Goal: Ask a question

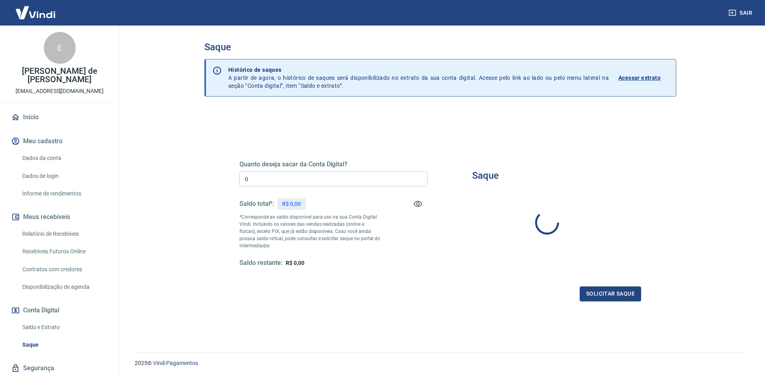
type input "R$ 0,00"
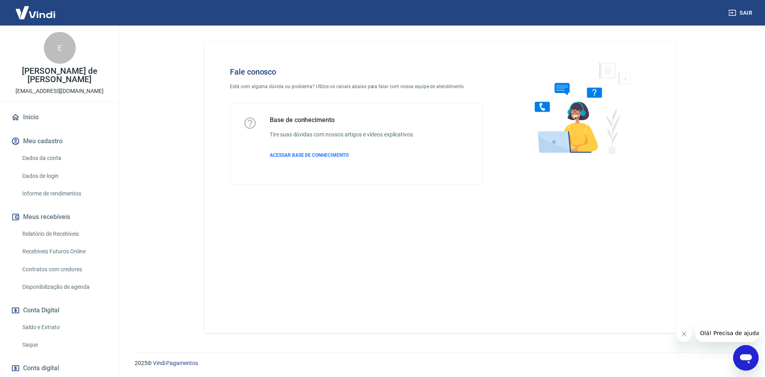
click at [734, 362] on div "Abrir janela de mensagens" at bounding box center [746, 358] width 24 height 24
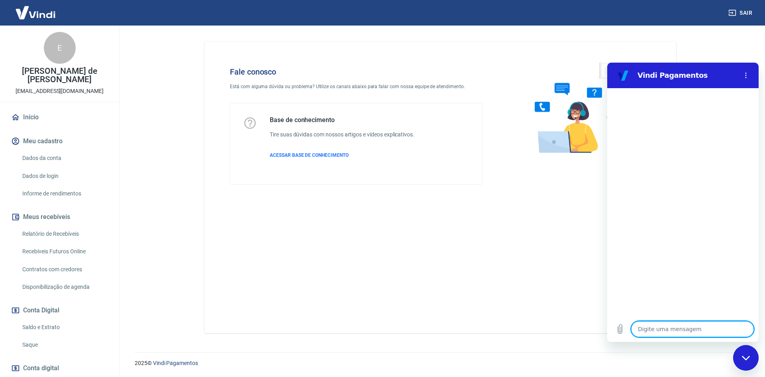
type textarea "B"
type textarea "x"
type textarea "Bo"
type textarea "x"
type textarea "Bom"
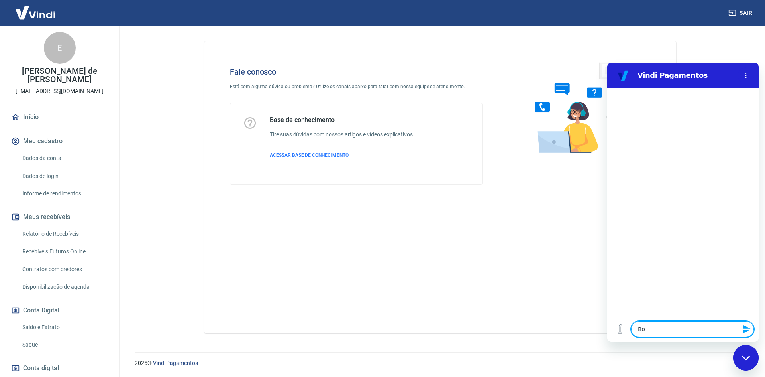
type textarea "x"
type textarea "Bom"
type textarea "x"
type textarea "Bom d"
type textarea "x"
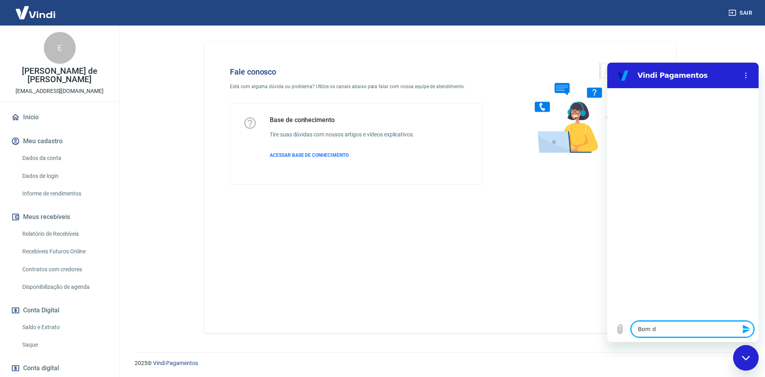
type textarea "Bom di"
type textarea "x"
type textarea "Bom dia"
type textarea "x"
type textarea "Bom dia"
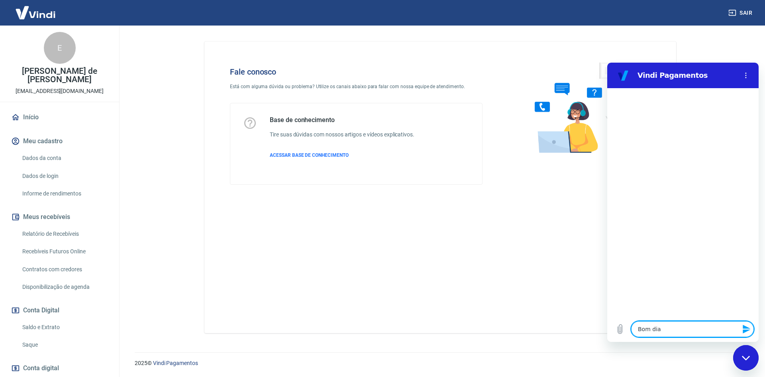
type textarea "x"
type textarea "F"
type textarea "x"
type textarea "Fa"
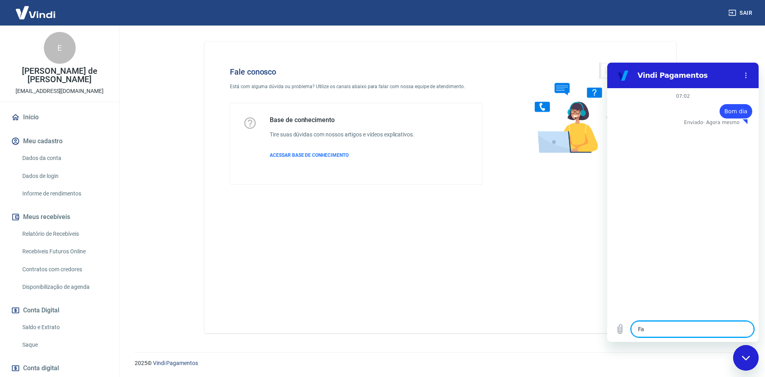
type textarea "x"
type textarea "Fal"
type textarea "x"
type textarea "Fala"
type textarea "x"
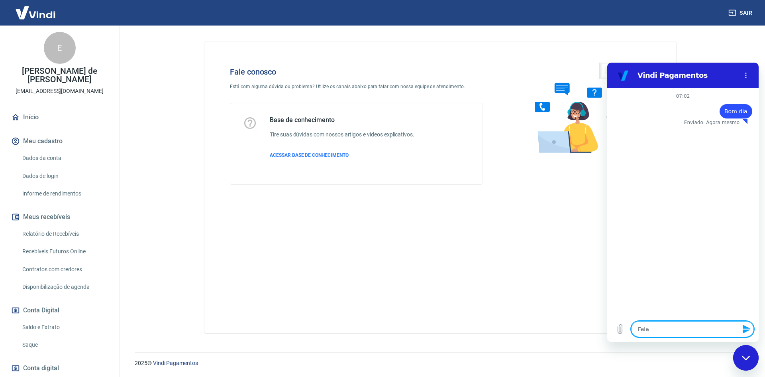
type textarea "Falar"
type textarea "x"
type textarea "Falar"
type textarea "x"
type textarea "Falar c"
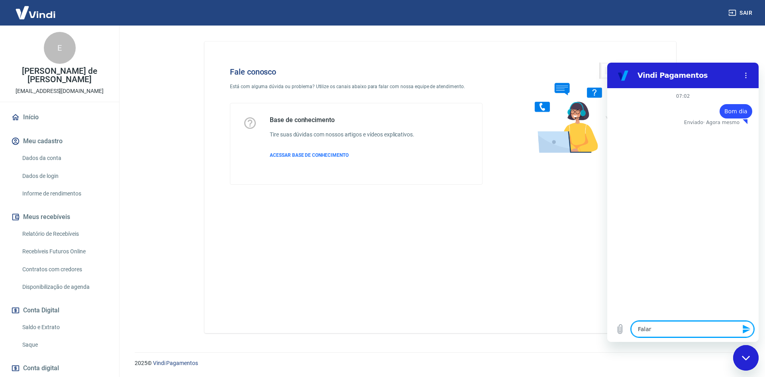
type textarea "x"
type textarea "Falar co"
type textarea "x"
type textarea "Falar com"
type textarea "x"
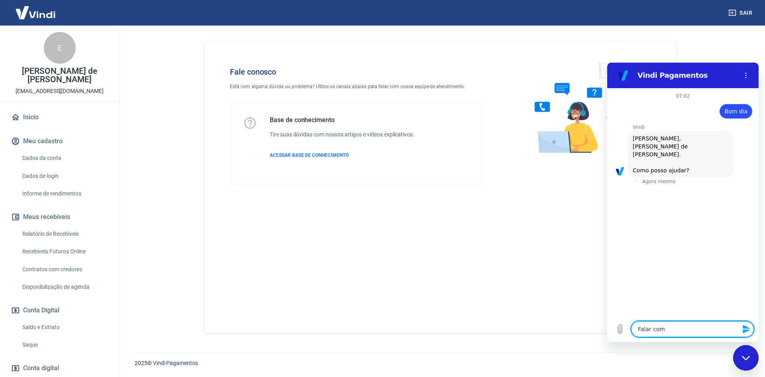
type textarea "Falar com"
type textarea "x"
type textarea "Falar com a"
type textarea "x"
type textarea "Falar com at"
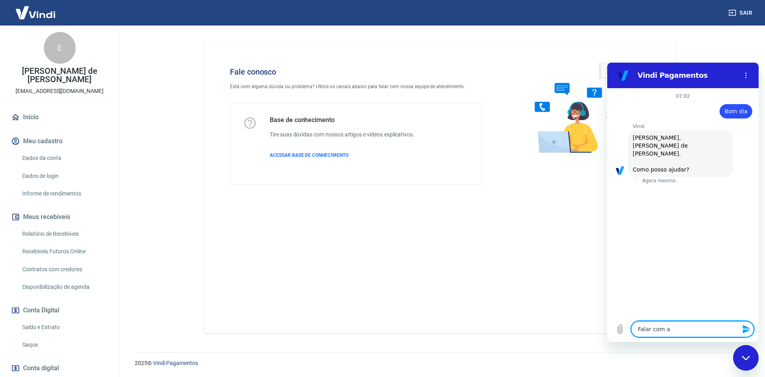
type textarea "x"
type textarea "Falar com ate"
type textarea "x"
type textarea "Falar com [GEOGRAPHIC_DATA]"
type textarea "x"
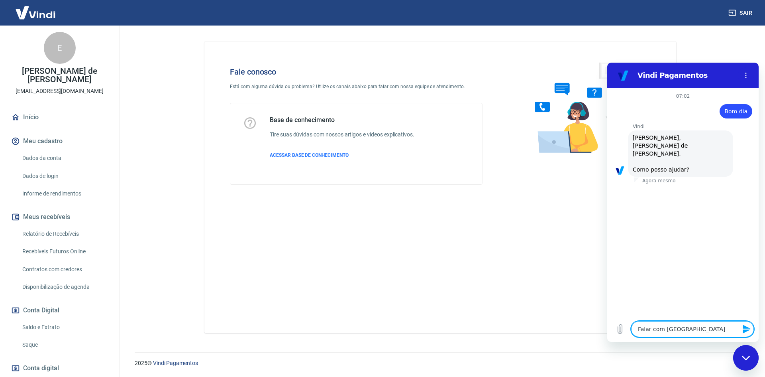
type textarea "Falar com atend"
type textarea "x"
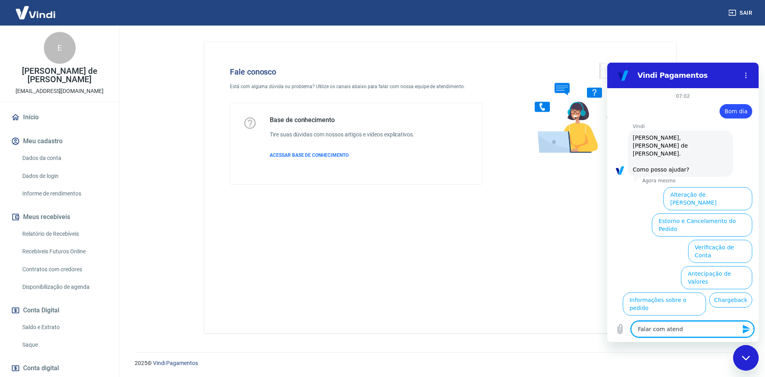
scroll to position [19, 0]
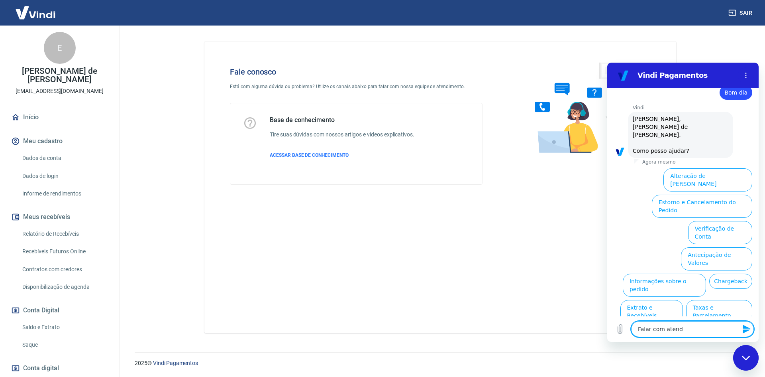
type textarea "Falar com atende"
type textarea "x"
type textarea "Falar com atenden"
type textarea "x"
type textarea "Falar com atendent"
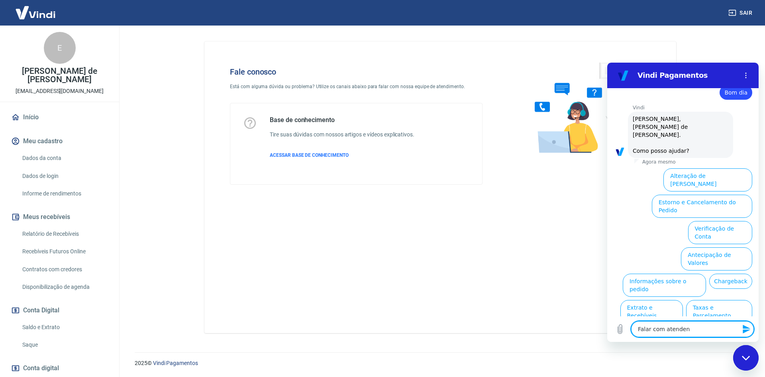
type textarea "x"
type textarea "Falar com atendente"
type textarea "x"
type textarea "Falar com atendenten"
type textarea "x"
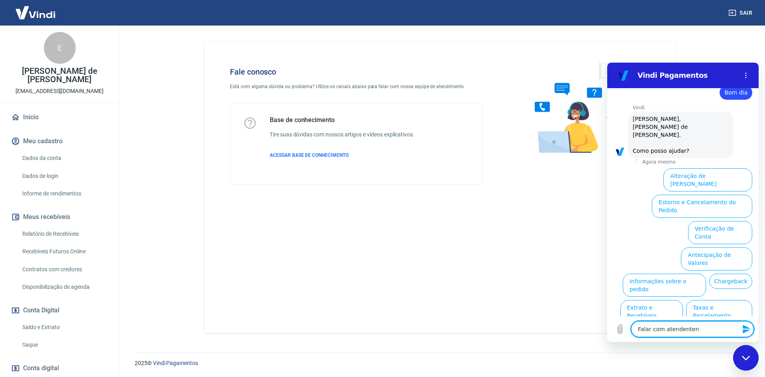
type textarea "Falar com atendente"
type textarea "x"
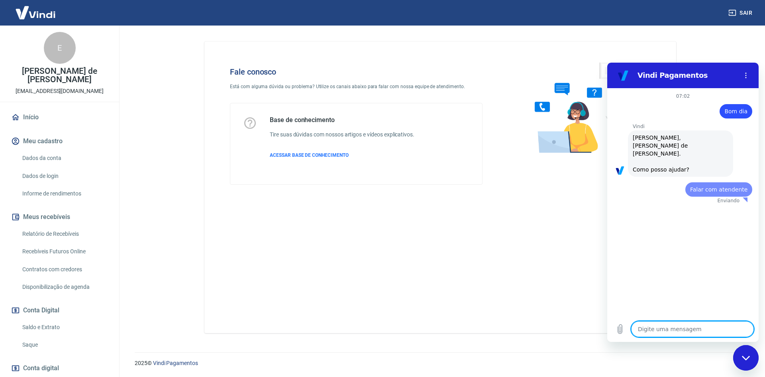
scroll to position [0, 0]
type textarea "x"
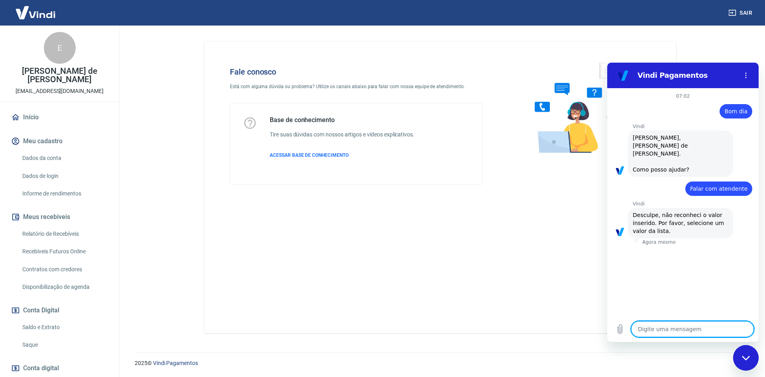
click at [726, 185] on span "Falar com atendente" at bounding box center [718, 188] width 57 height 6
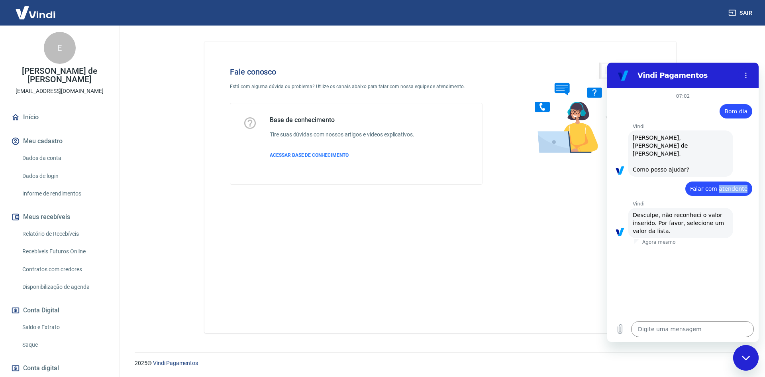
copy span "atendente"
click at [734, 185] on span "Falar com atendente" at bounding box center [718, 188] width 57 height 6
click at [644, 328] on textarea at bounding box center [692, 329] width 123 height 16
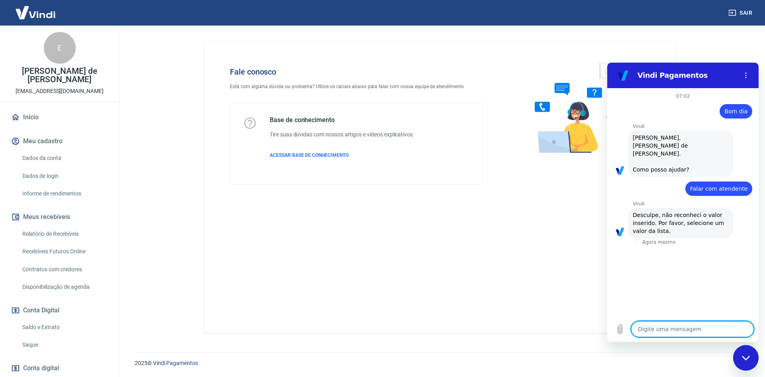
paste textarea "Falar com atendente"
type textarea "Falar com atendente"
type textarea "x"
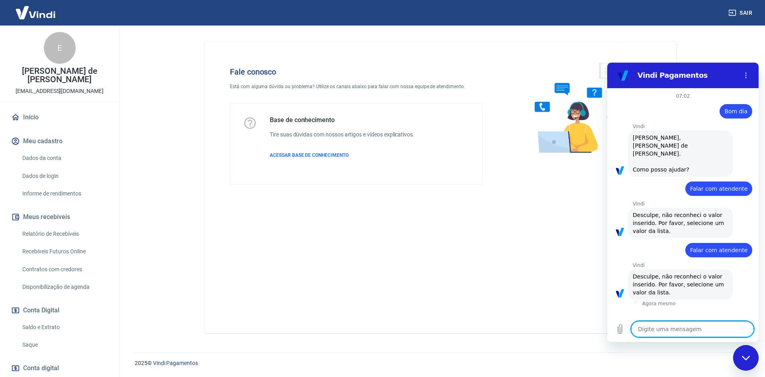
paste textarea "Falar com atendente"
type textarea "Falar com atendente"
type textarea "x"
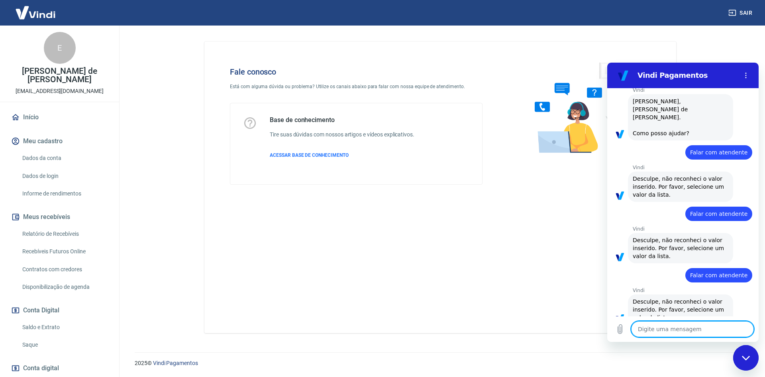
scroll to position [38, 0]
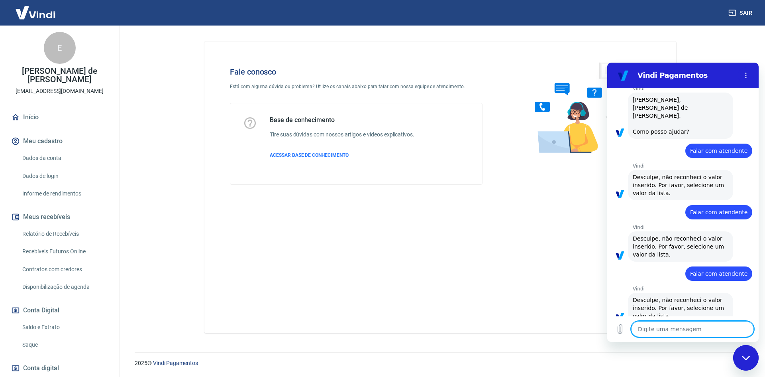
paste textarea "Falar com atendente"
type textarea "Falar com atendente"
type textarea "x"
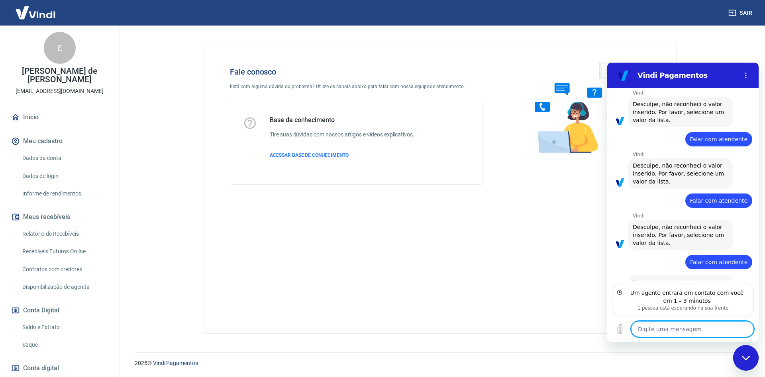
scroll to position [121, 0]
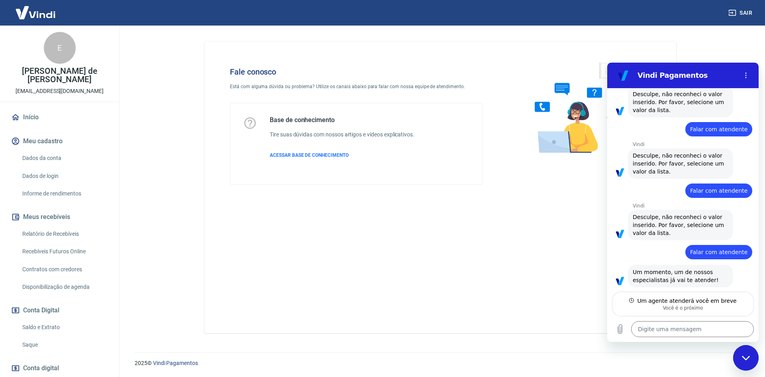
type textarea "x"
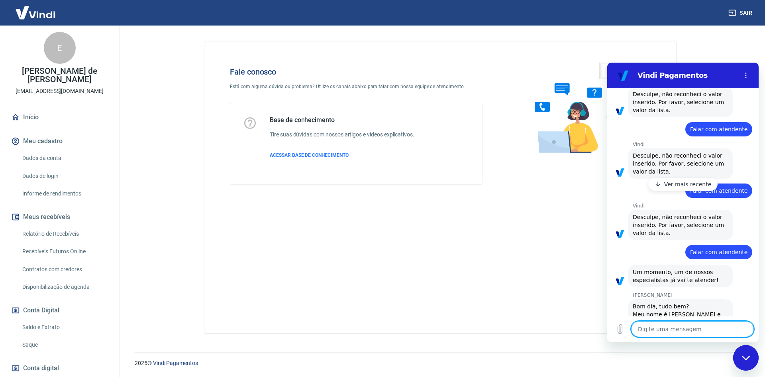
scroll to position [143, 0]
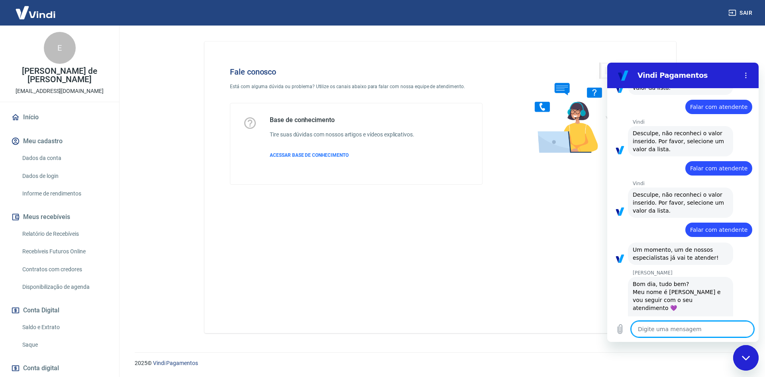
click at [697, 323] on textarea at bounding box center [692, 329] width 123 height 16
type textarea "O"
type textarea "x"
type textarea "Ol"
type textarea "x"
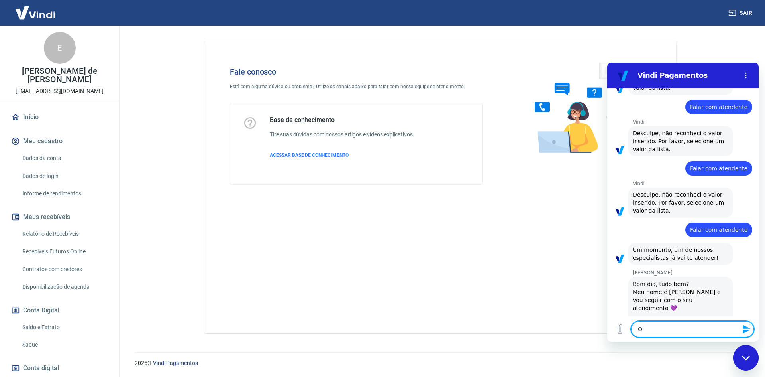
type textarea "Olá"
type textarea "x"
type textarea "Olá,"
type textarea "x"
type textarea "Olá,"
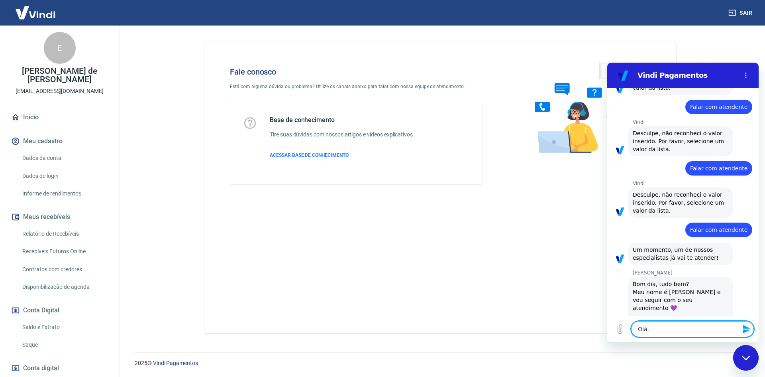
type textarea "x"
type textarea "Olá, b"
type textarea "x"
type textarea "Olá, bo"
type textarea "x"
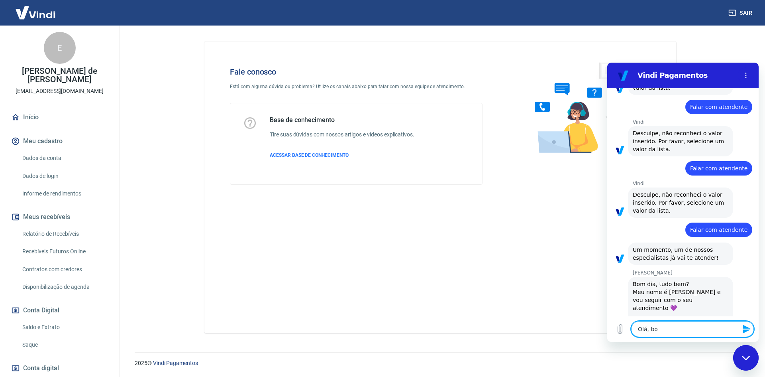
type textarea "Olá, bom"
type textarea "x"
type textarea "Olá, bom"
type textarea "x"
type textarea "Olá, bom d"
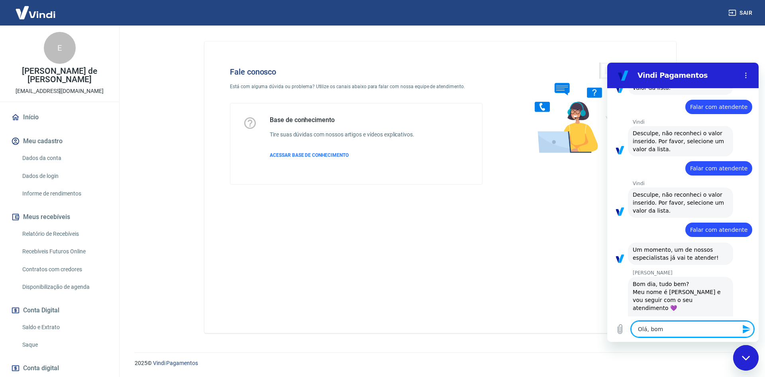
type textarea "x"
type textarea "Olá, bom di"
type textarea "x"
type textarea "Olá, bom dia"
type textarea "x"
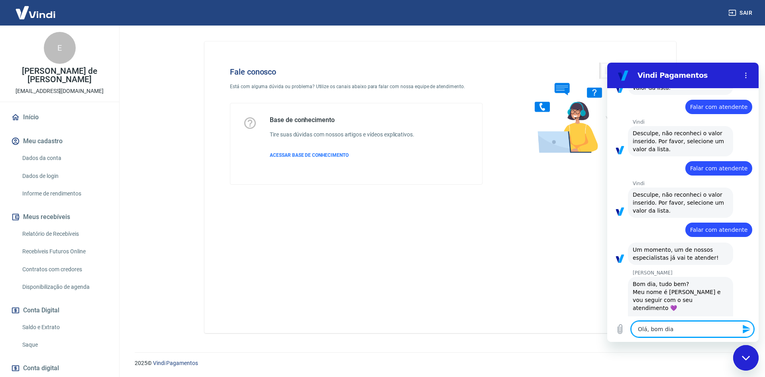
type textarea "Olá, bom dia"
type textarea "x"
type textarea "Olá, bom dia V"
type textarea "x"
type textarea "Olá, bom dia Vi"
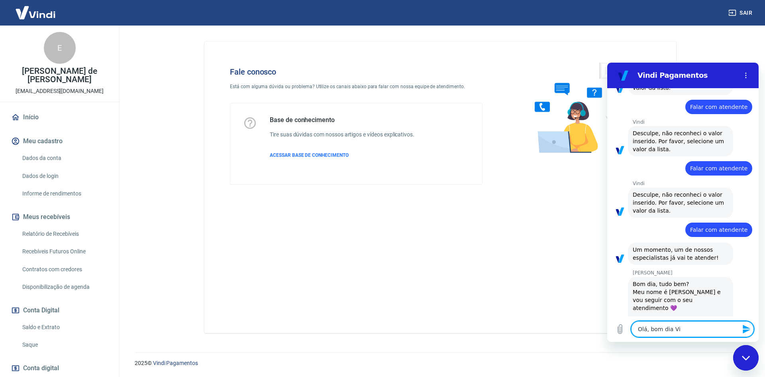
type textarea "x"
type textarea "Olá, bom dia Viv"
type textarea "x"
type textarea "Olá, bom dia Vivi"
type textarea "x"
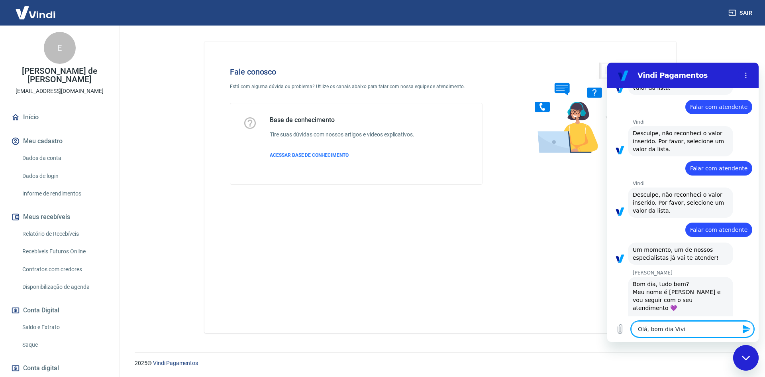
type textarea "Olá, bom dia Vivia"
type textarea "x"
type textarea "Olá, bom dia [PERSON_NAME]"
type textarea "x"
type textarea "Olá, bom dia [PERSON_NAME]"
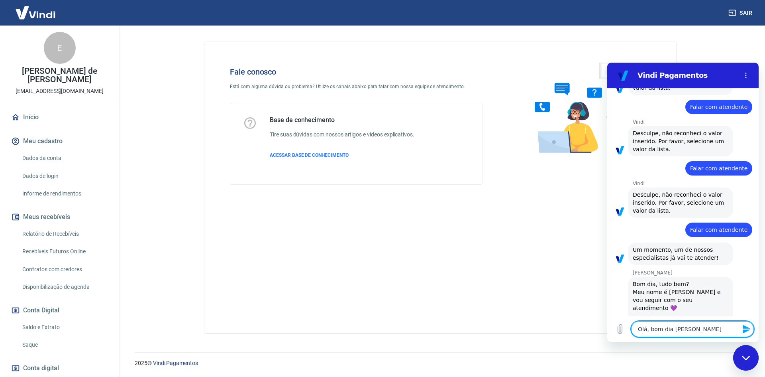
type textarea "x"
type textarea "Olá, bom dia [PERSON_NAME]"
type textarea "x"
type textarea "Olá, bom dia [PERSON_NAME]"
type textarea "x"
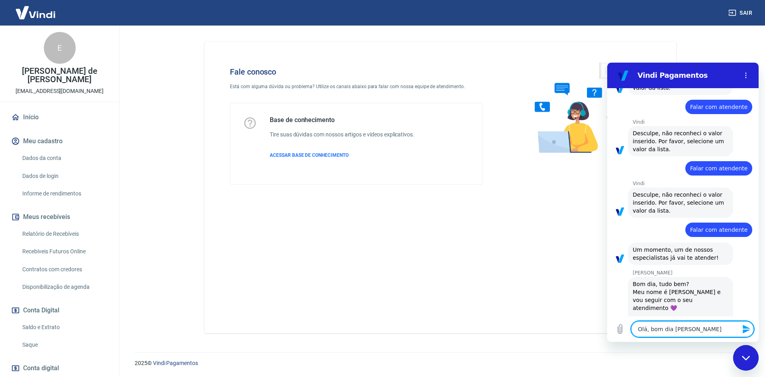
type textarea "Olá, bom dia [PERSON_NAME]"
type textarea "x"
type textarea "Olá, bom dia [PERSON_NAME]"
type textarea "x"
type textarea "Olá, bom dia [PERSON_NAME]"
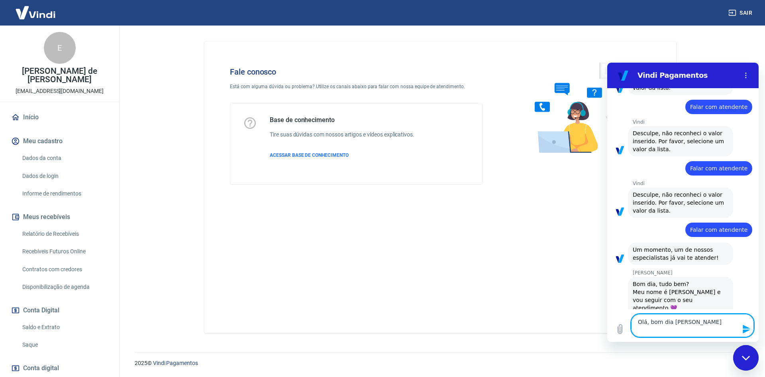
type textarea "x"
type textarea "Olá, bom dia [PERSON_NAME]"
type textarea "x"
type textarea "Olá, bom dia [PERSON_NAME]"
type textarea "x"
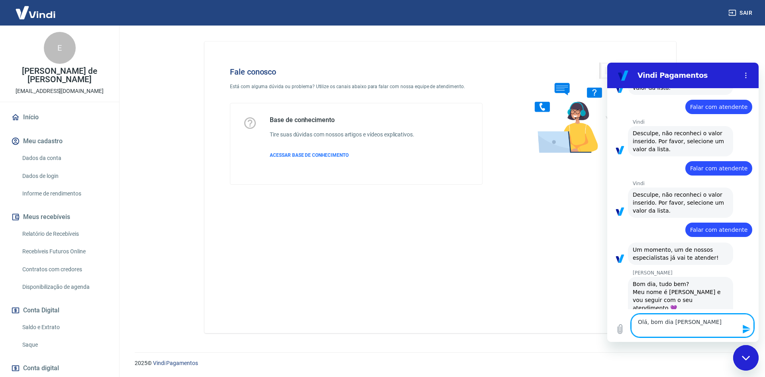
type textarea "Olá, bom dia [PERSON_NAME] e"
type textarea "x"
type textarea "Olá, bom dia [PERSON_NAME] en"
type textarea "x"
type textarea "Olá, bom dia [PERSON_NAME] e"
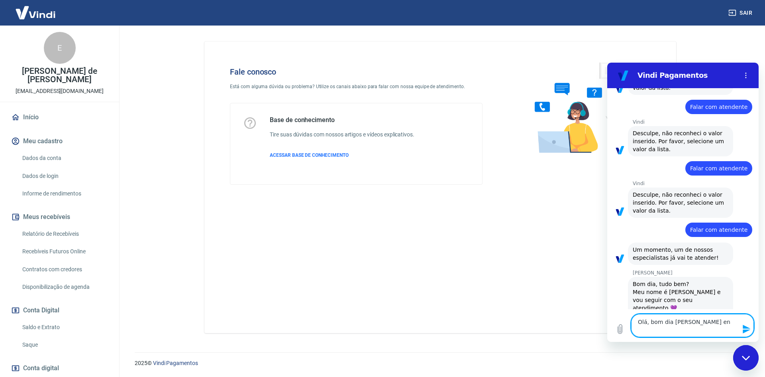
type textarea "x"
type textarea "Olá, bom dia [PERSON_NAME]"
type textarea "x"
type textarea "Olá, bom dia [PERSON_NAME] b"
type textarea "x"
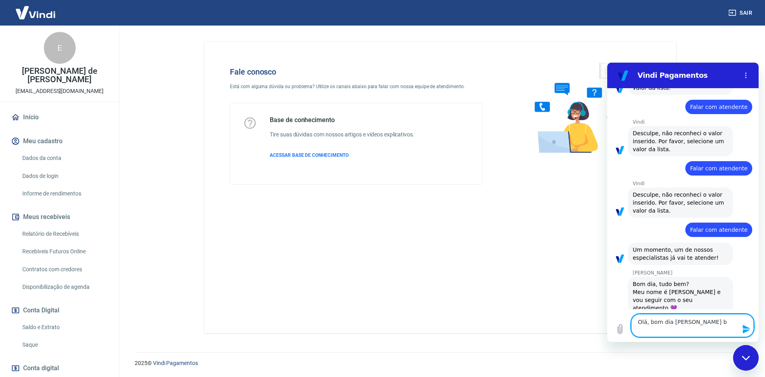
type textarea "Olá, bom dia [PERSON_NAME] be"
type textarea "x"
type textarea "Olá, bom dia [PERSON_NAME] bem"
type textarea "x"
type textarea "Olá, bom dia [PERSON_NAME] bem"
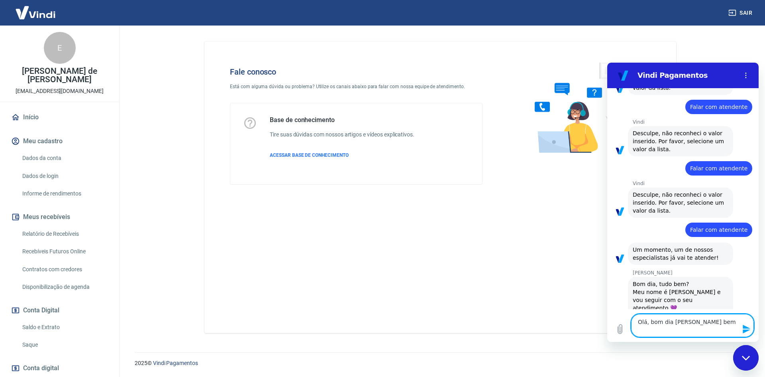
type textarea "x"
type textarea "Olá, bom dia [PERSON_NAME] bem ?"
type textarea "x"
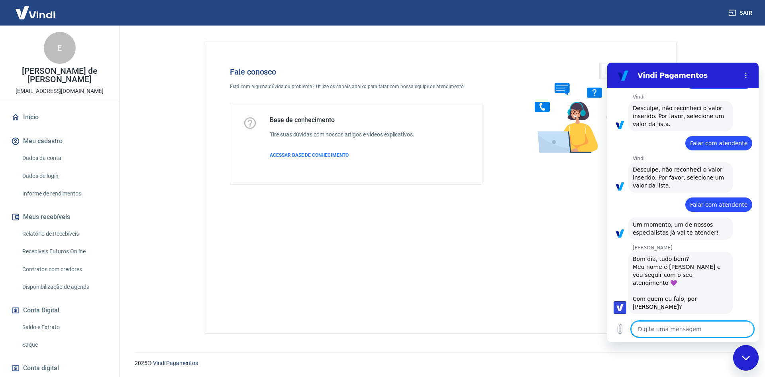
type textarea "x"
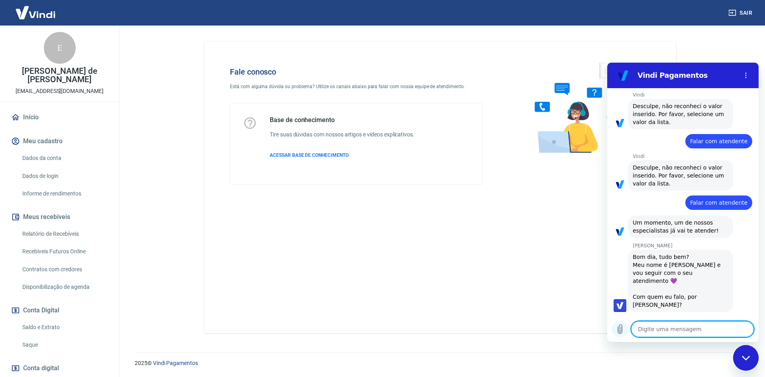
type textarea "E"
type textarea "x"
type textarea "Es"
type textarea "x"
type textarea "Est"
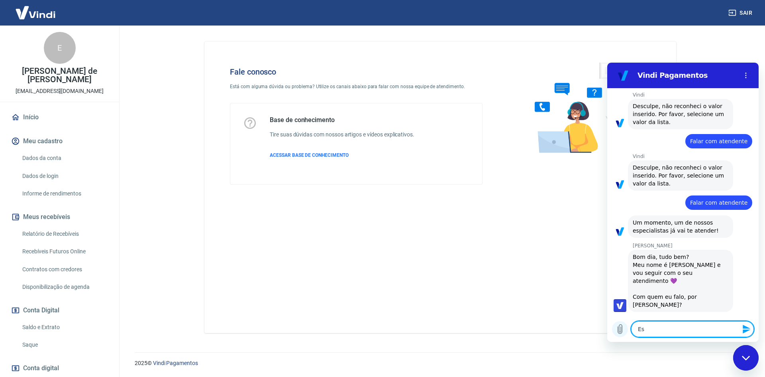
type textarea "x"
type textarea "Esto"
type textarea "x"
type textarea "Estou"
type textarea "x"
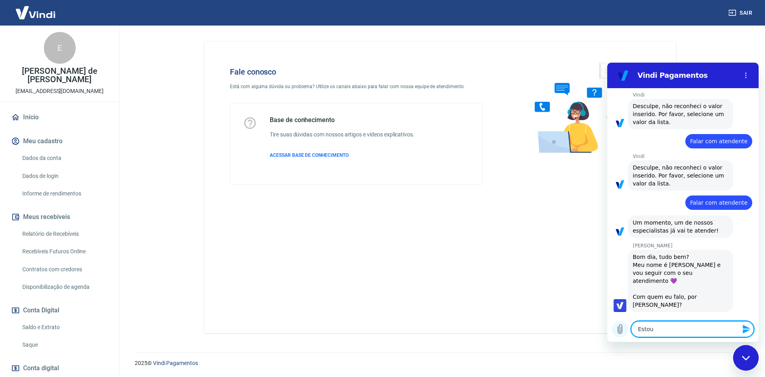
type textarea "Estou"
type textarea "x"
type textarea "Estou p"
type textarea "x"
type textarea "Estou pr"
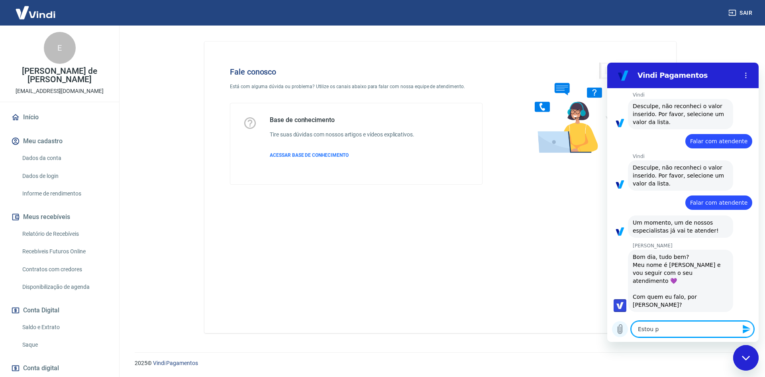
type textarea "x"
type textarea "Estou pre"
type textarea "x"
type textarea "Estou prec"
type textarea "x"
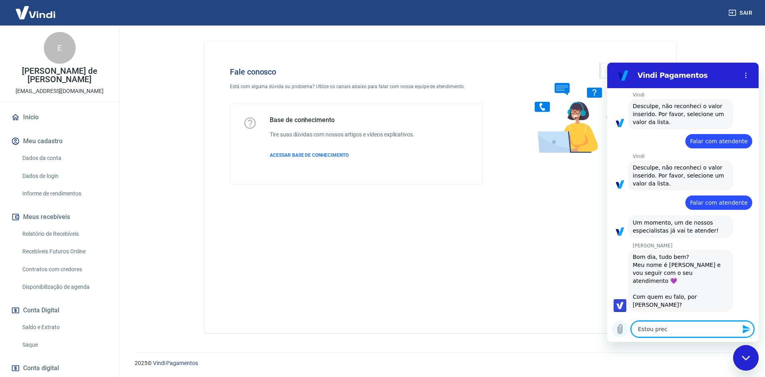
type textarea "Estou preci"
type textarea "x"
type textarea "Estou precis"
type textarea "x"
type textarea "Estou precisa"
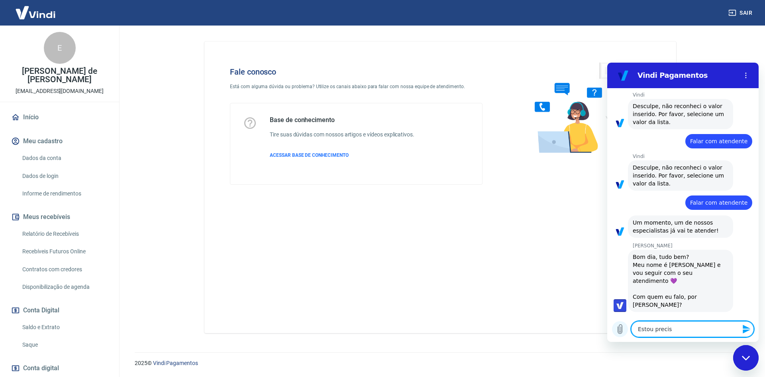
type textarea "x"
type textarea "Estou precisan"
type textarea "x"
type textarea "Estou precisand"
type textarea "x"
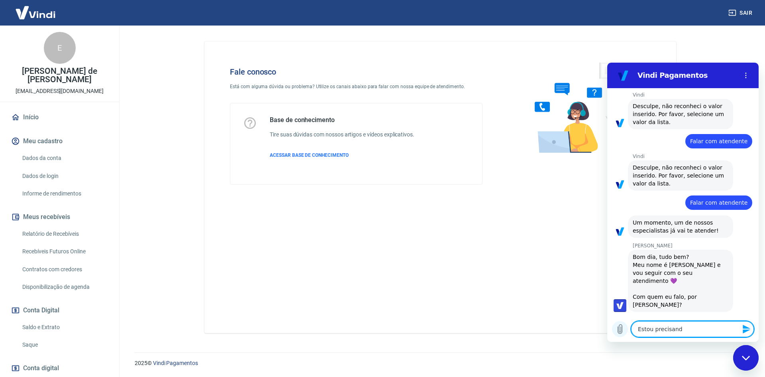
type textarea "Estou precisando"
type textarea "x"
type textarea "Estou precisando"
type textarea "x"
type textarea "Estou precisando d"
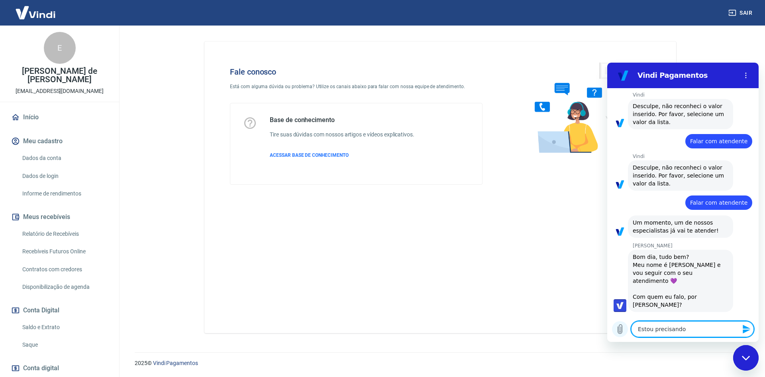
type textarea "x"
type textarea "Estou precisando de"
type textarea "x"
type textarea "Estou precisando de"
type textarea "x"
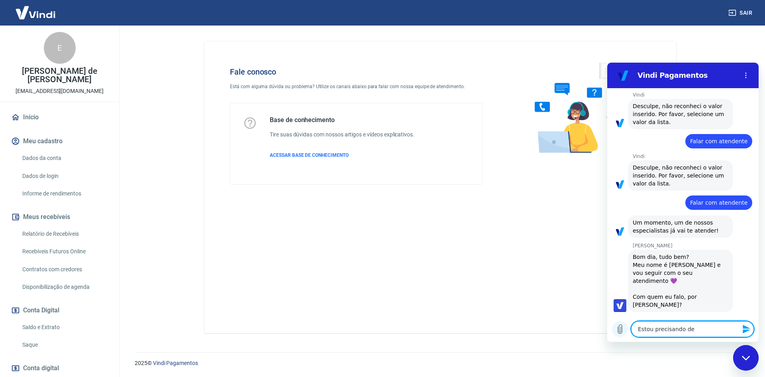
type textarea "Estou precisando de u"
type textarea "x"
type textarea "Estou precisando de um"
type textarea "x"
type textarea "Estou precisando de uma"
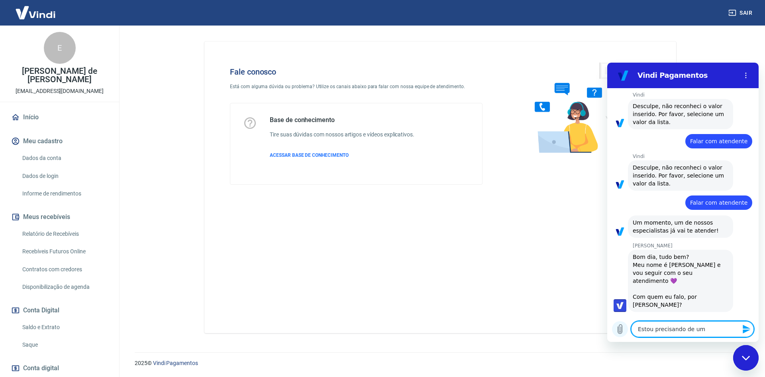
type textarea "x"
type textarea "Estou precisando de uma"
type textarea "x"
type textarea "Estou precisando de uma c"
type textarea "x"
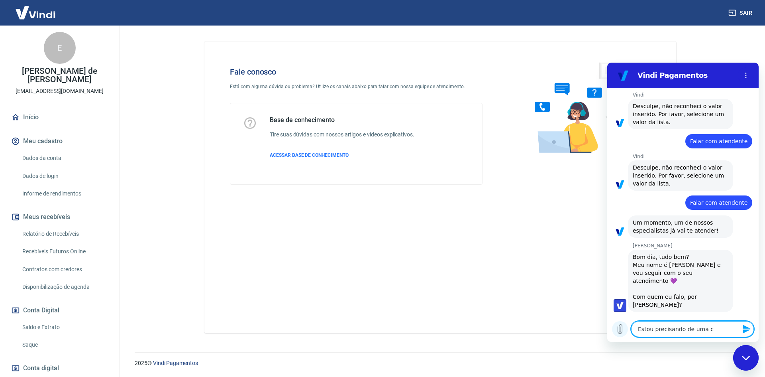
type textarea "Estou precisando de uma ce"
type textarea "x"
paste textarea "224645238"
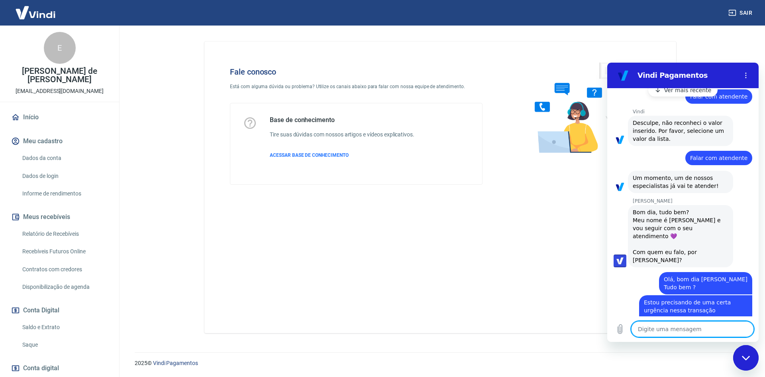
scroll to position [267, 0]
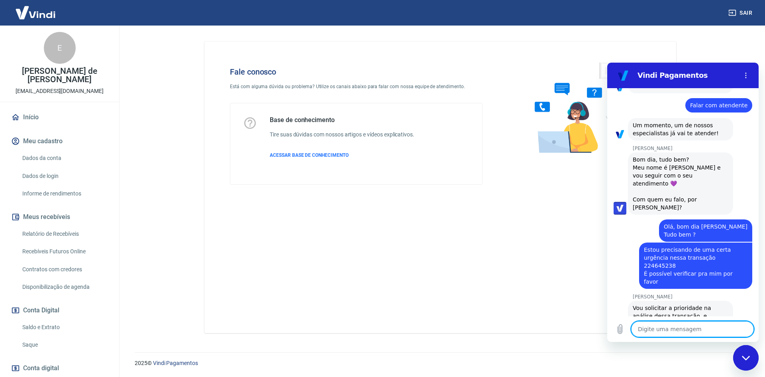
click at [678, 326] on textarea at bounding box center [692, 329] width 123 height 16
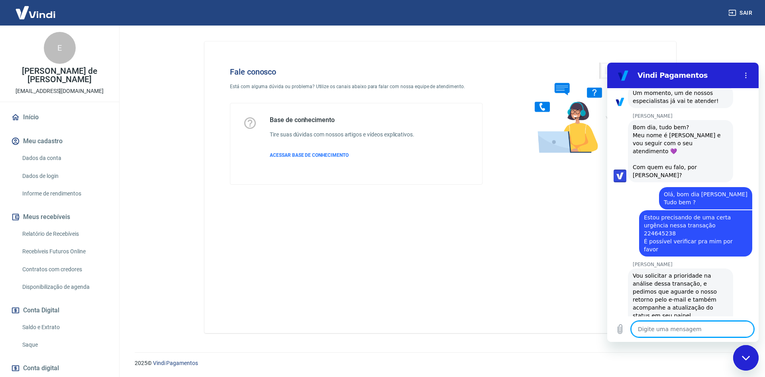
scroll to position [329, 0]
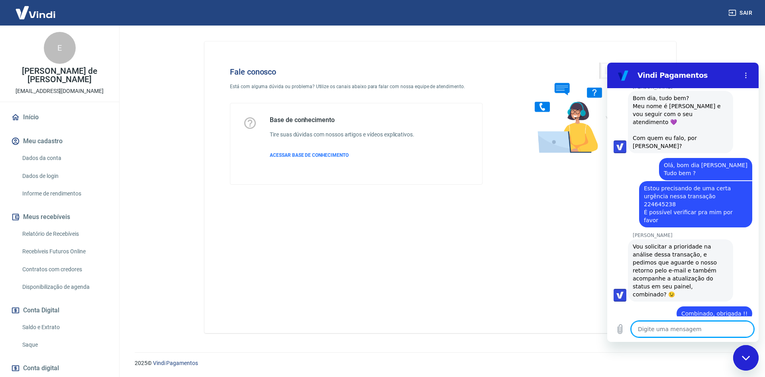
click at [658, 324] on textarea at bounding box center [692, 329] width 123 height 16
click at [742, 329] on button "Enviar mensagem" at bounding box center [746, 329] width 16 height 16
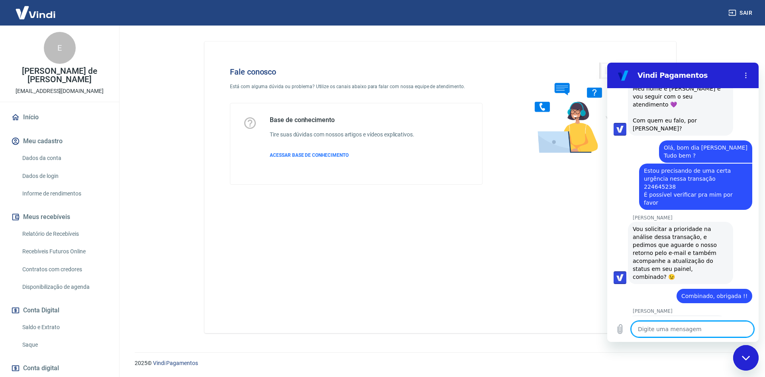
scroll to position [348, 0]
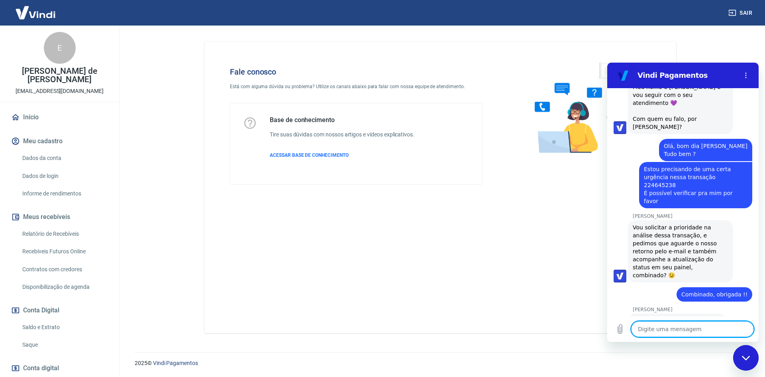
click at [738, 364] on div "Fechar janela de mensagens" at bounding box center [746, 358] width 24 height 24
